Goal: Information Seeking & Learning: Find specific page/section

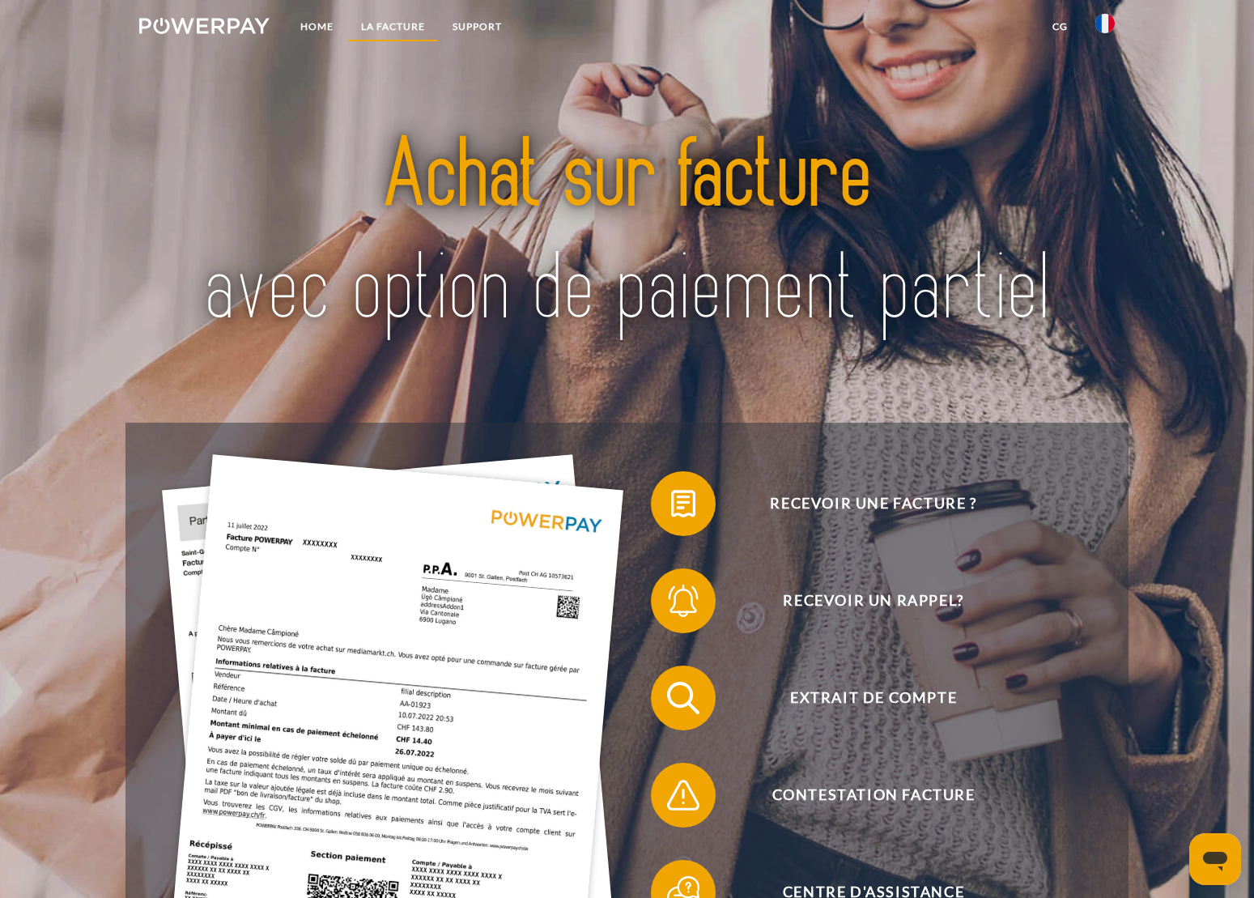
click at [402, 25] on link "LA FACTURE" at bounding box center [392, 26] width 91 height 29
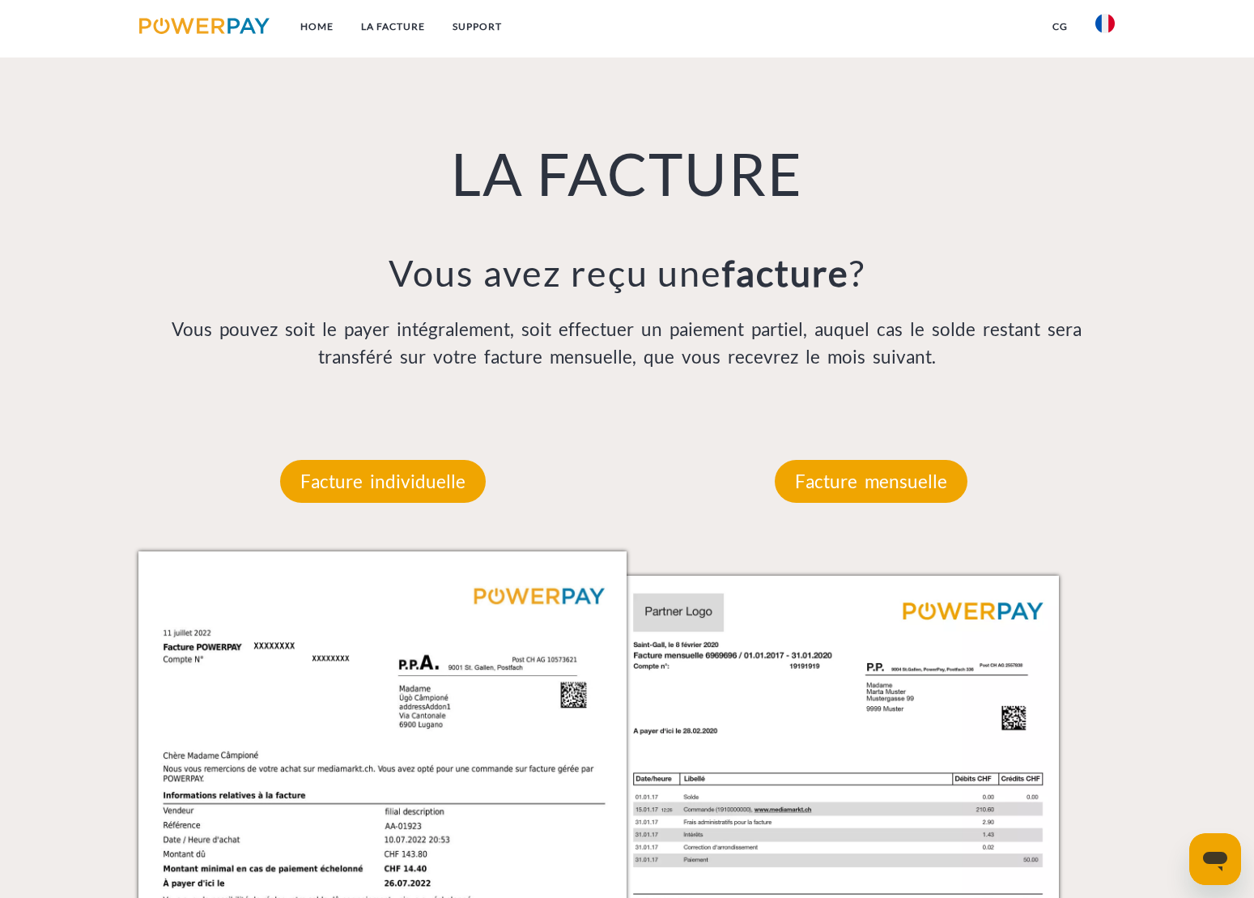
scroll to position [1199, 0]
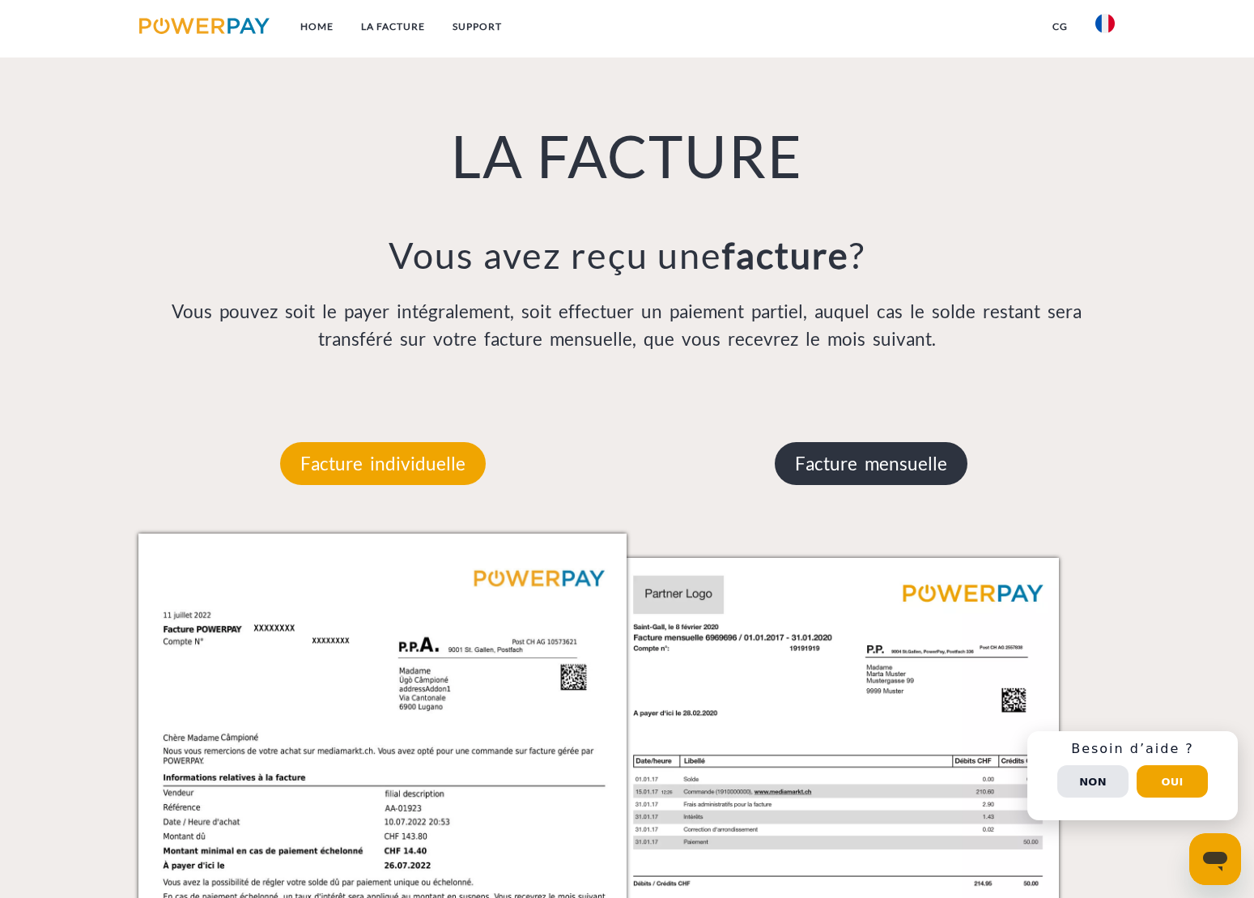
click at [890, 465] on p "Facture mensuelle" at bounding box center [871, 464] width 193 height 44
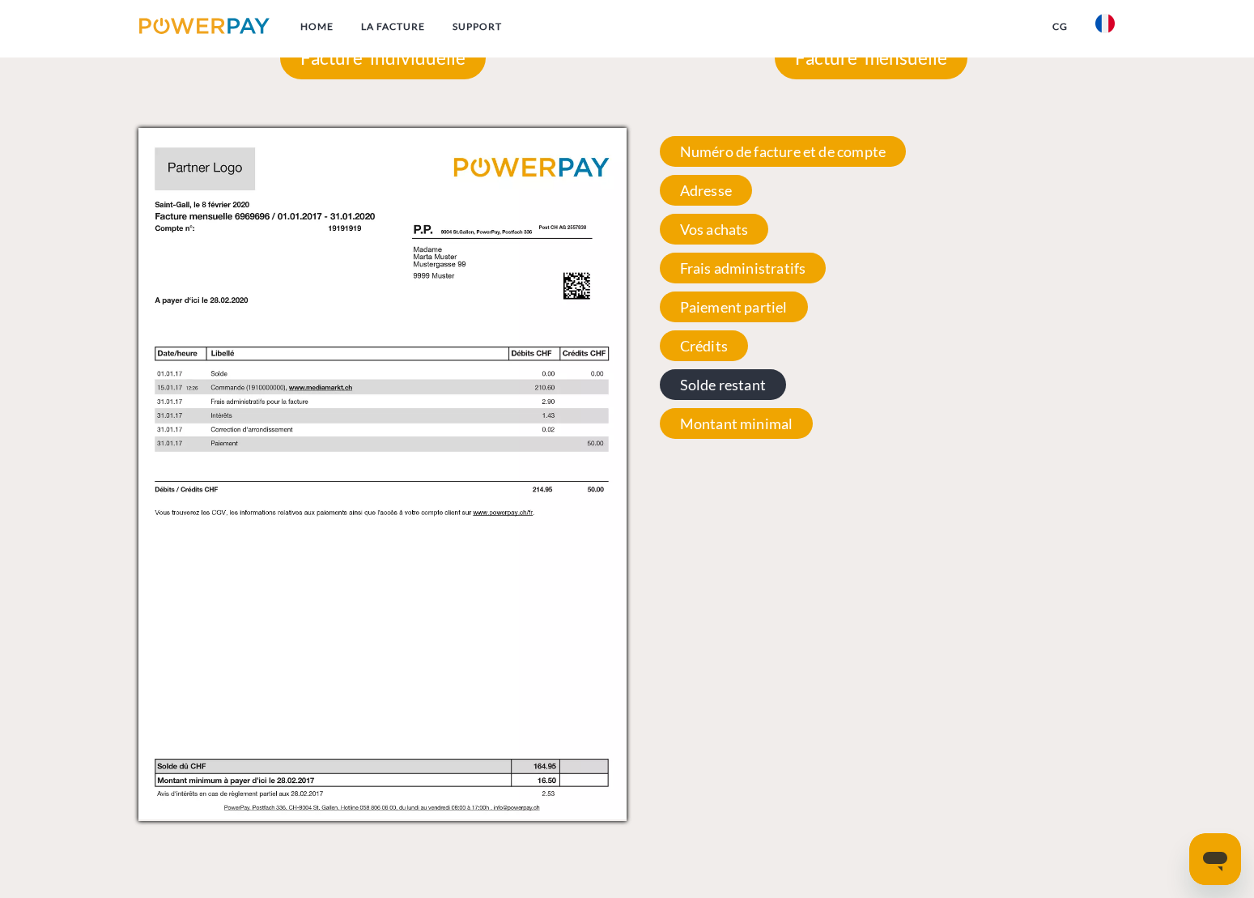
scroll to position [1522, 0]
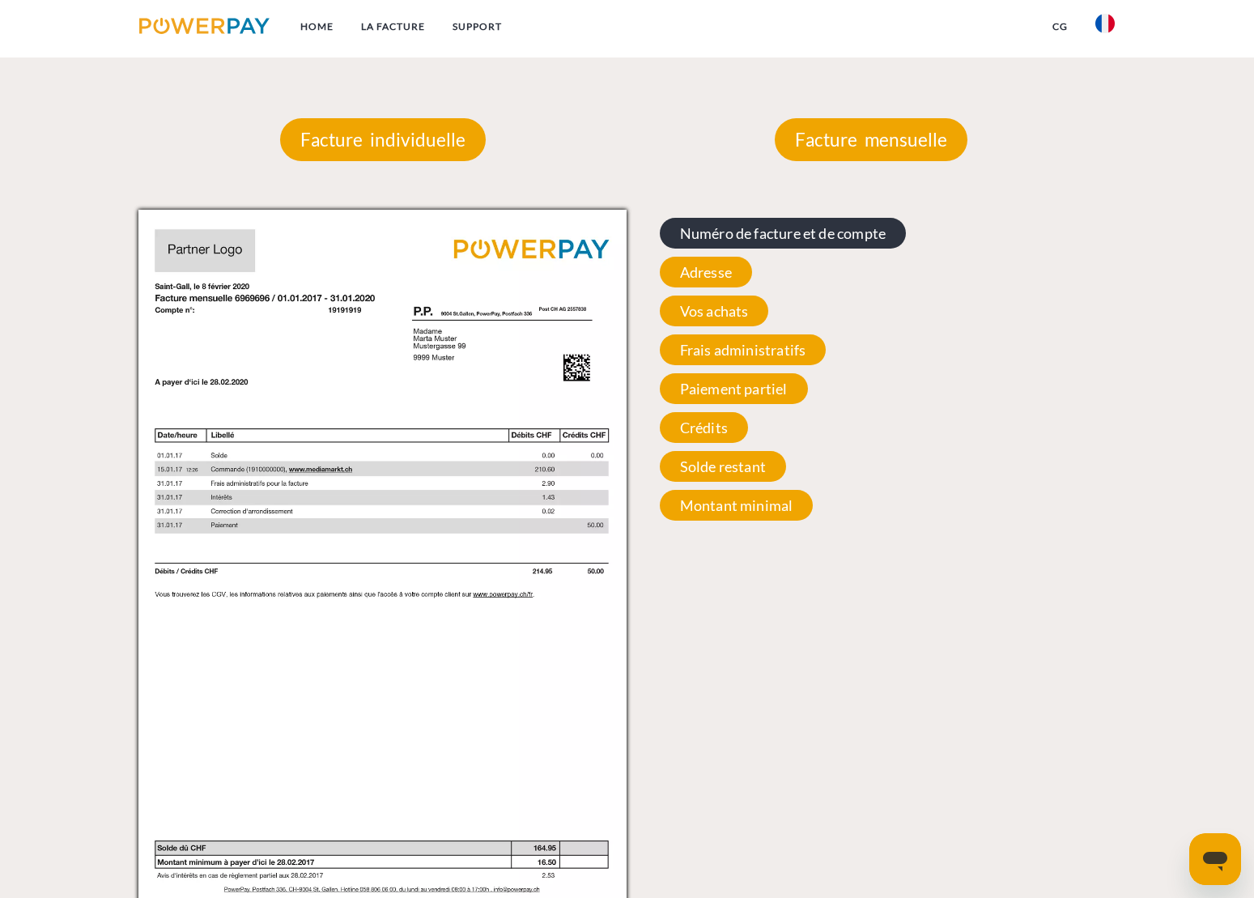
click at [758, 233] on span "Numéro de facture et de compte" at bounding box center [783, 233] width 246 height 31
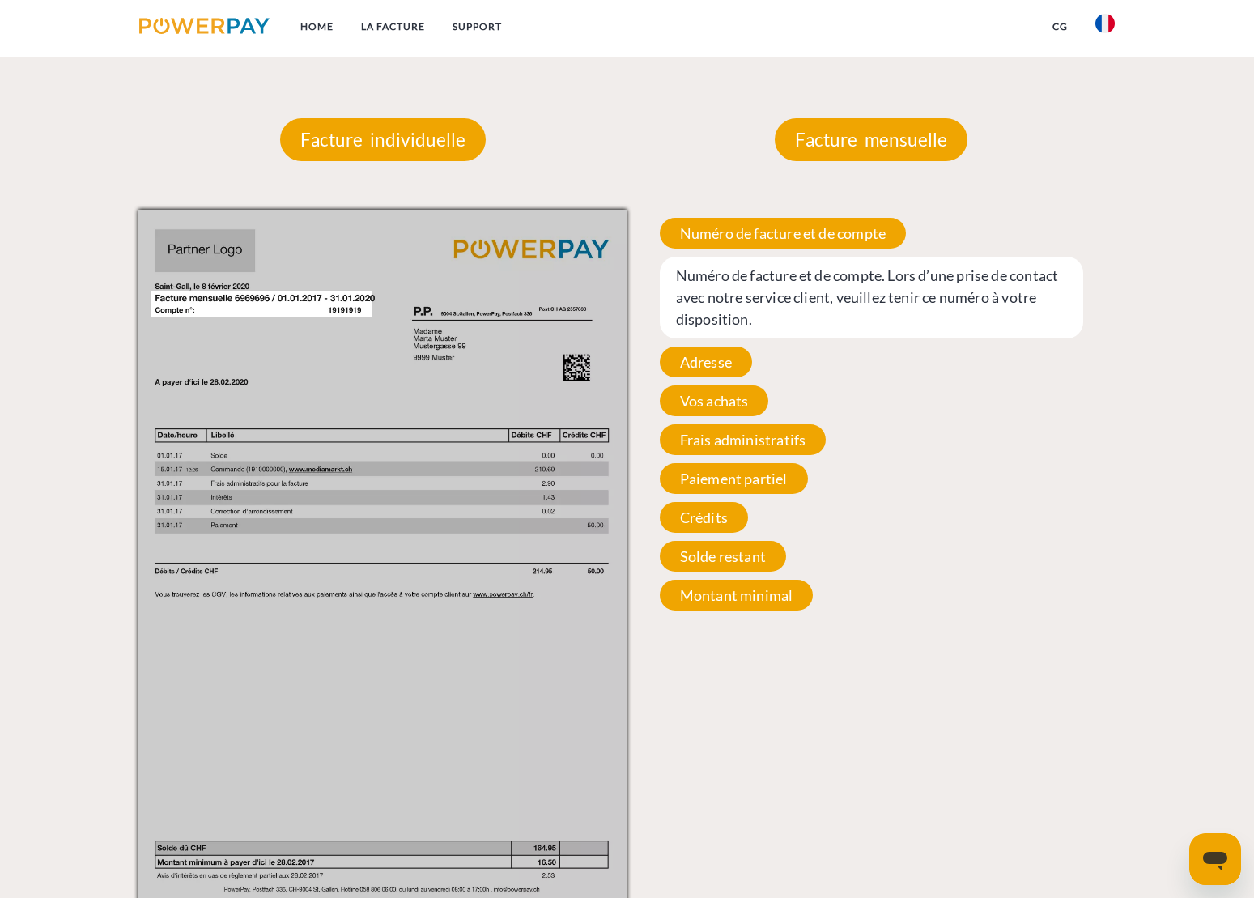
click at [725, 299] on span "Numéro de facture et de compte. Lors d’une prise de contact avec notre service …" at bounding box center [871, 298] width 423 height 82
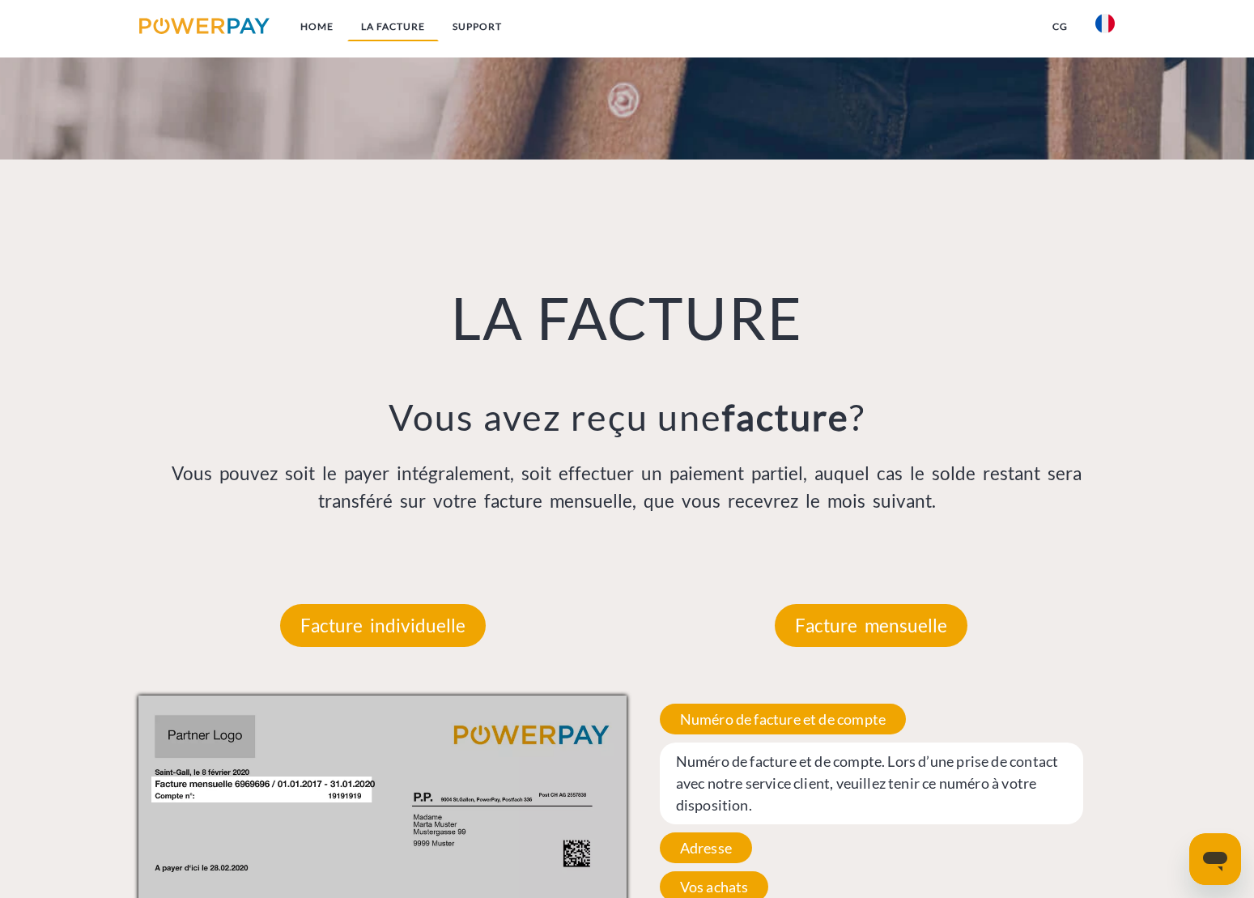
click at [401, 26] on link "LA FACTURE" at bounding box center [392, 26] width 91 height 29
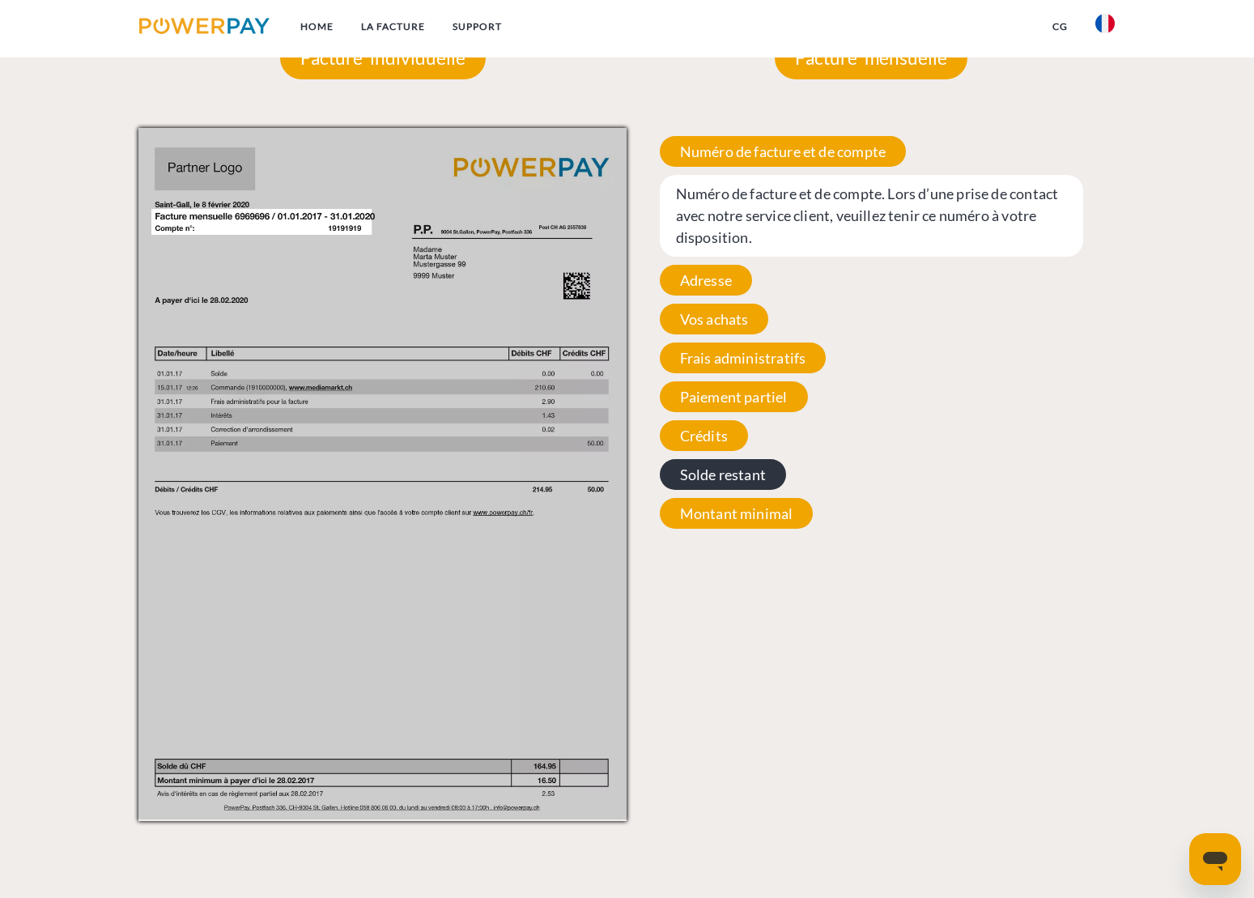
scroll to position [1603, 0]
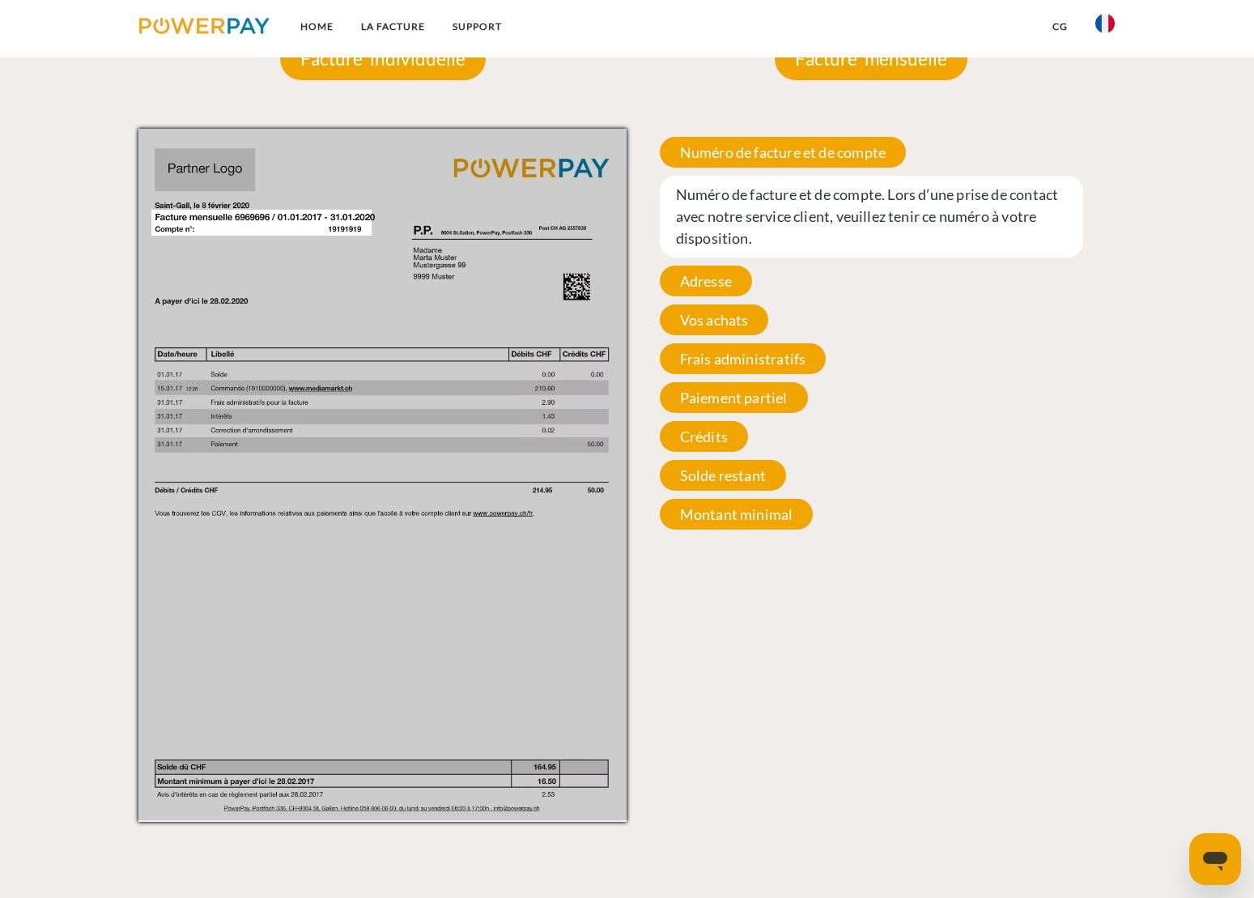
click at [703, 528] on span "Montant minimal" at bounding box center [737, 514] width 154 height 31
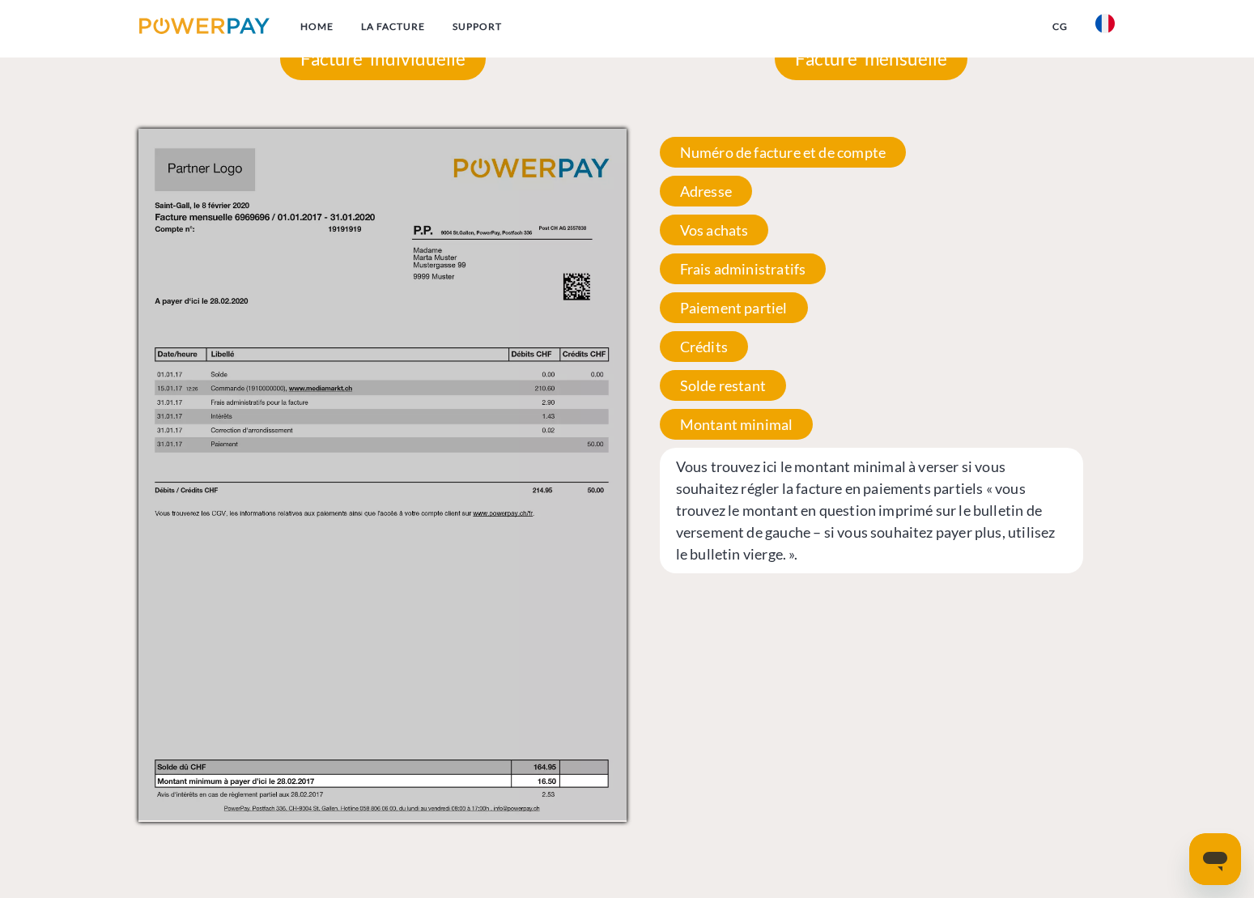
click at [239, 189] on img at bounding box center [382, 474] width 489 height 691
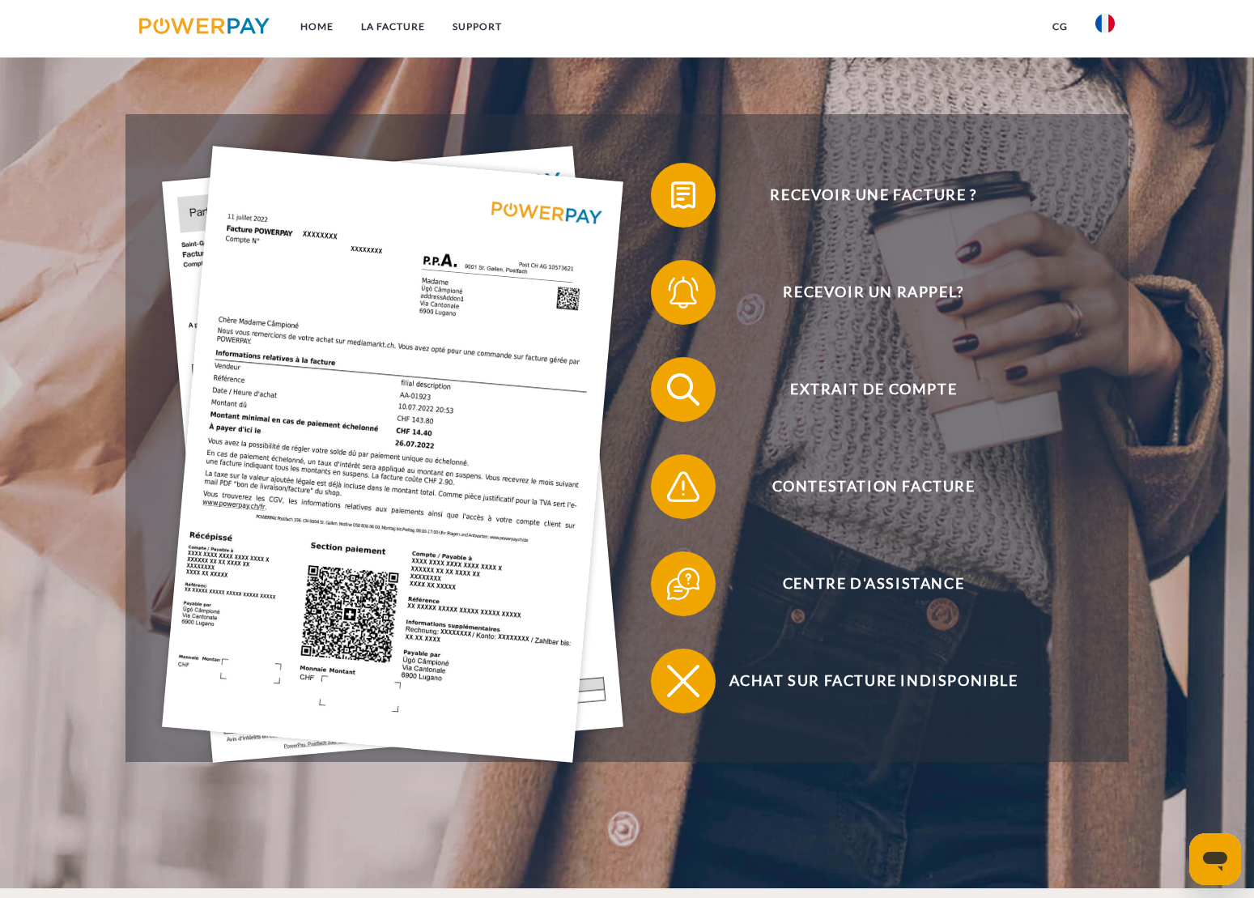
scroll to position [0, 0]
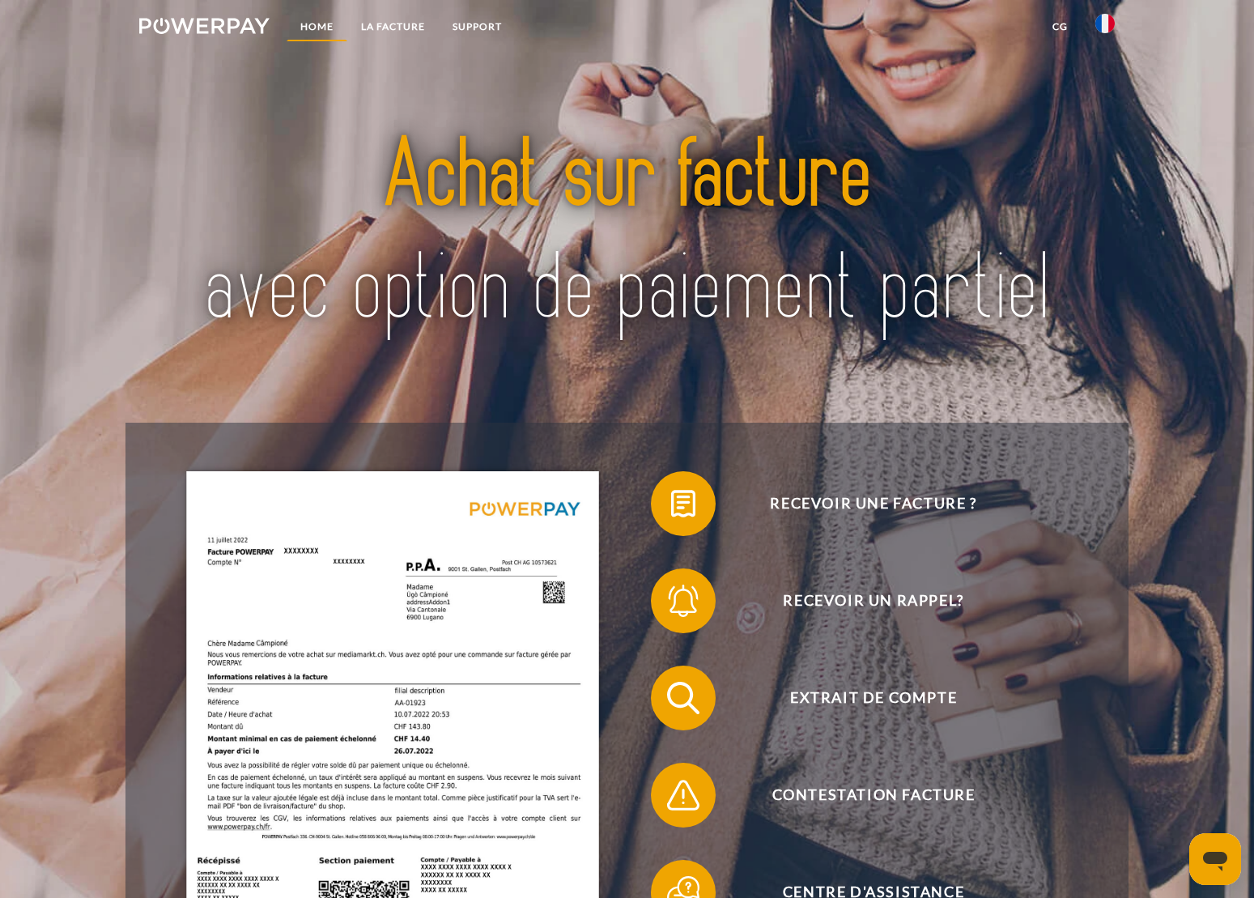
click at [315, 29] on link "Home" at bounding box center [317, 26] width 61 height 29
click at [226, 27] on img at bounding box center [204, 26] width 130 height 16
click at [228, 22] on img at bounding box center [204, 26] width 130 height 16
click at [329, 28] on link "Home" at bounding box center [317, 26] width 61 height 29
click at [492, 28] on link "Support" at bounding box center [477, 26] width 77 height 29
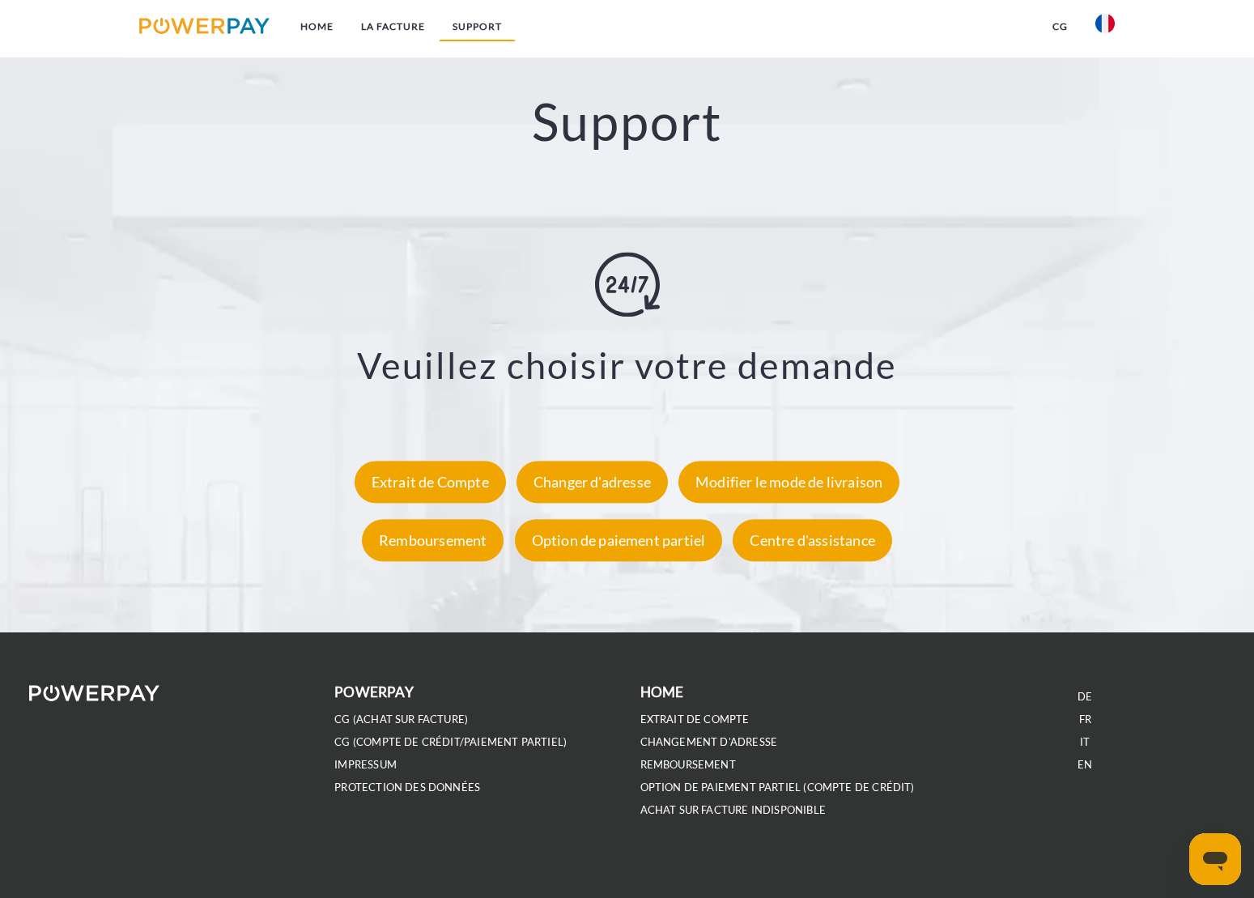
scroll to position [2871, 0]
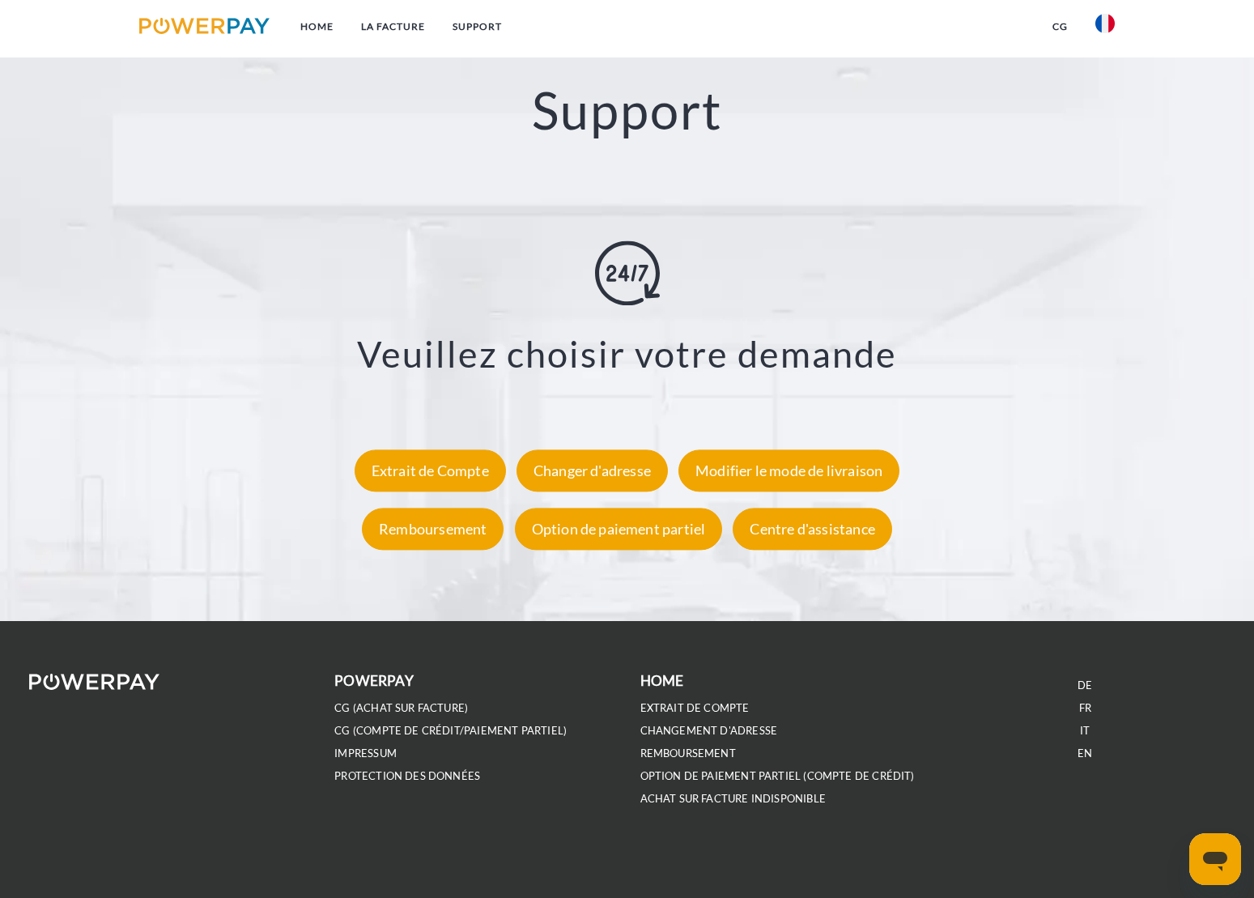
click at [472, 495] on div "Veuillez choisir votre demande Extrait de Compte Changer d'adresse Modifier le …" at bounding box center [627, 399] width 1088 height 316
click at [469, 477] on div "Extrait de Compte" at bounding box center [430, 470] width 151 height 42
